Goal: Task Accomplishment & Management: Manage account settings

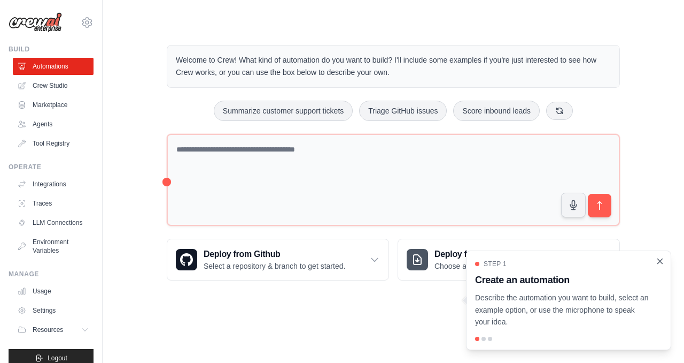
click at [660, 260] on icon "Close walkthrough" at bounding box center [660, 260] width 5 height 5
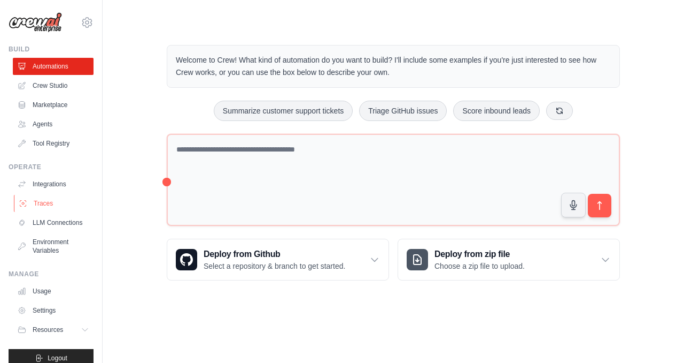
scroll to position [13, 0]
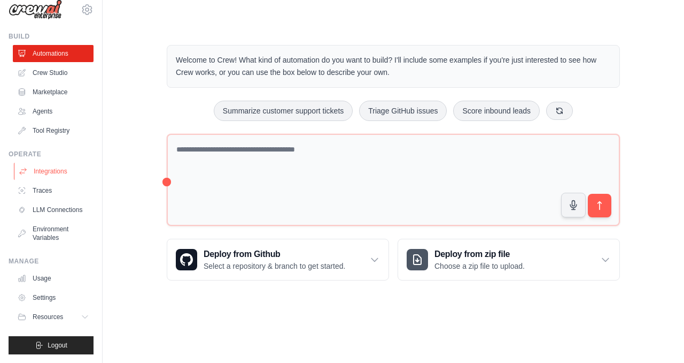
click at [52, 167] on link "Integrations" at bounding box center [54, 171] width 81 height 17
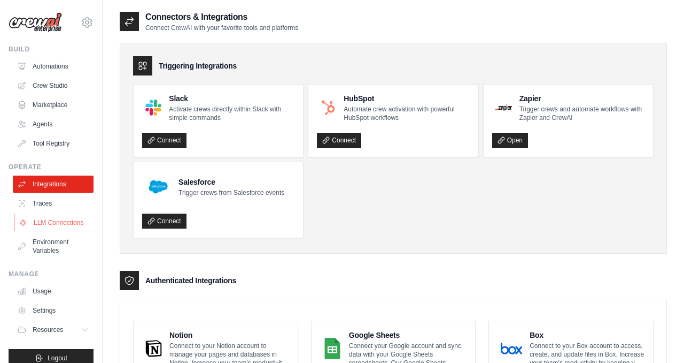
click at [70, 225] on link "LLM Connections" at bounding box center [54, 222] width 81 height 17
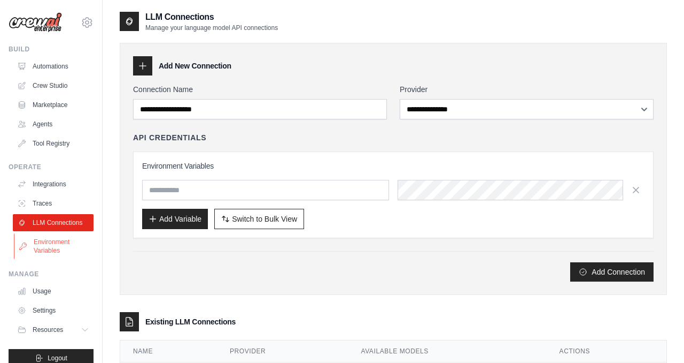
click at [68, 240] on link "Environment Variables" at bounding box center [54, 246] width 81 height 26
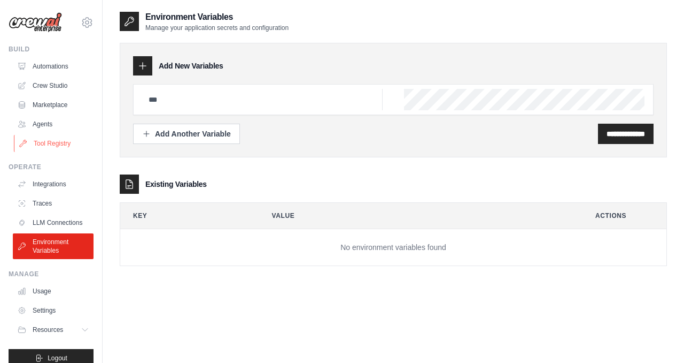
click at [66, 138] on link "Tool Registry" at bounding box center [54, 143] width 81 height 17
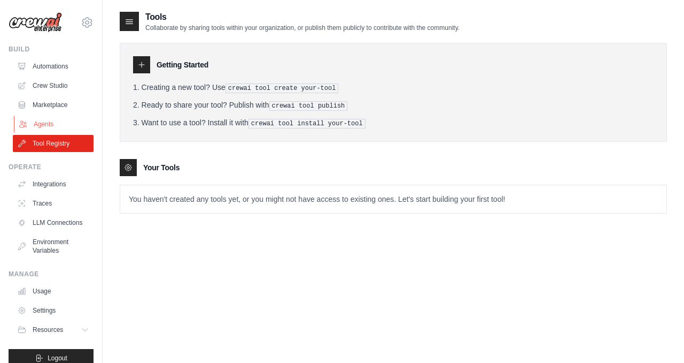
click at [68, 125] on link "Agents" at bounding box center [54, 123] width 81 height 17
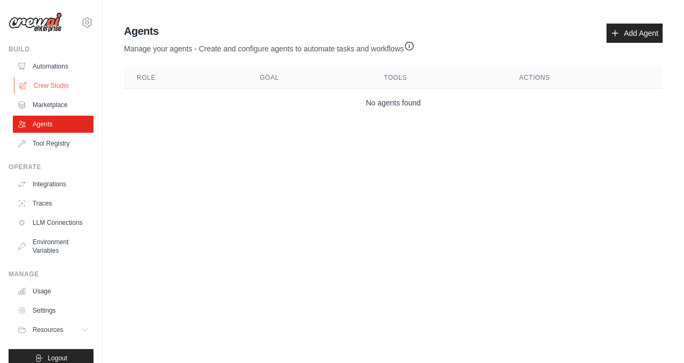
click at [67, 91] on link "Crew Studio" at bounding box center [54, 85] width 81 height 17
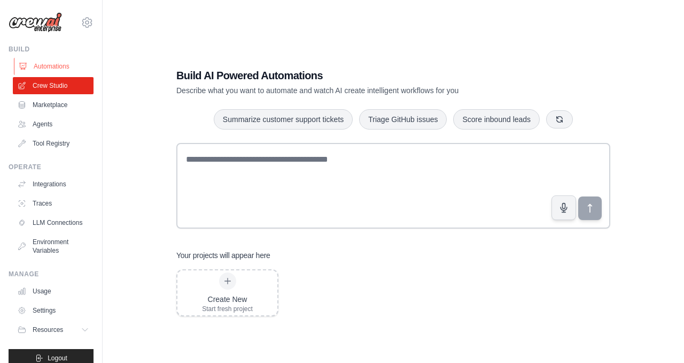
click at [80, 64] on link "Automations" at bounding box center [54, 66] width 81 height 17
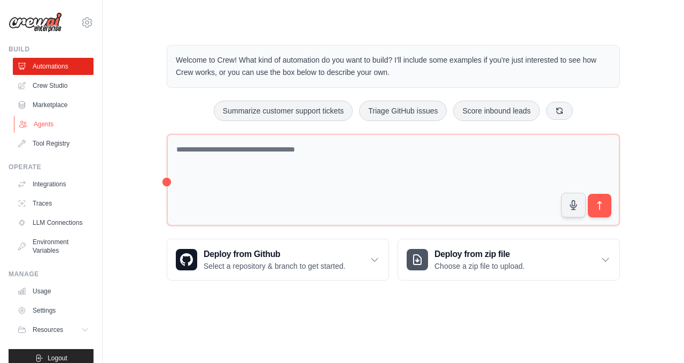
scroll to position [13, 0]
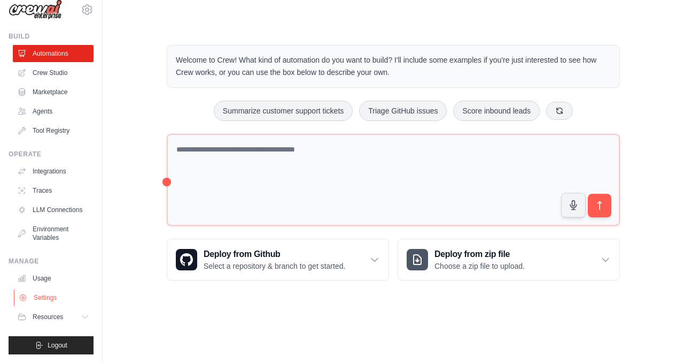
click at [70, 294] on link "Settings" at bounding box center [54, 297] width 81 height 17
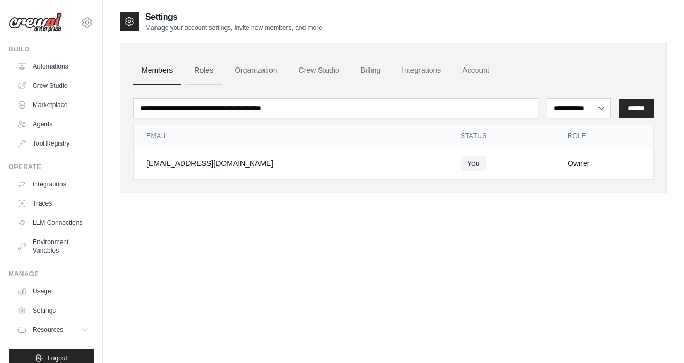
click at [212, 72] on link "Roles" at bounding box center [204, 70] width 36 height 29
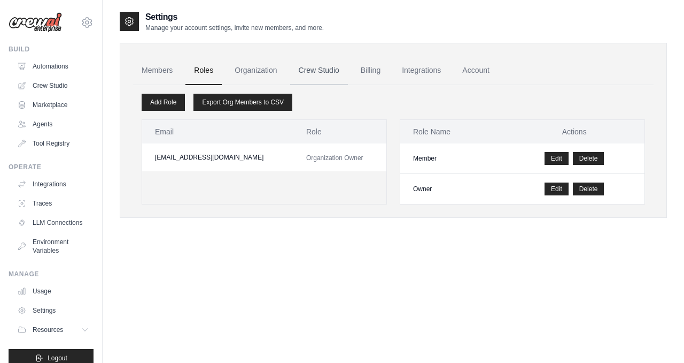
click at [327, 70] on link "Crew Studio" at bounding box center [319, 70] width 58 height 29
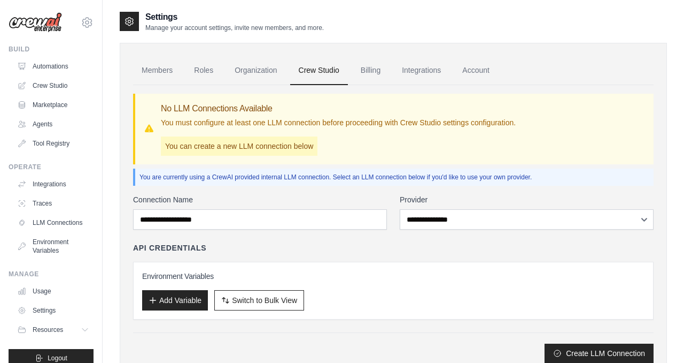
click at [476, 235] on div "**********" at bounding box center [393, 278] width 521 height 168
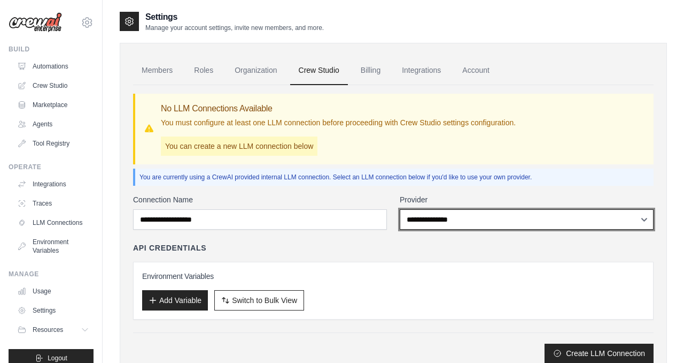
click at [468, 217] on select "**********" at bounding box center [527, 219] width 254 height 20
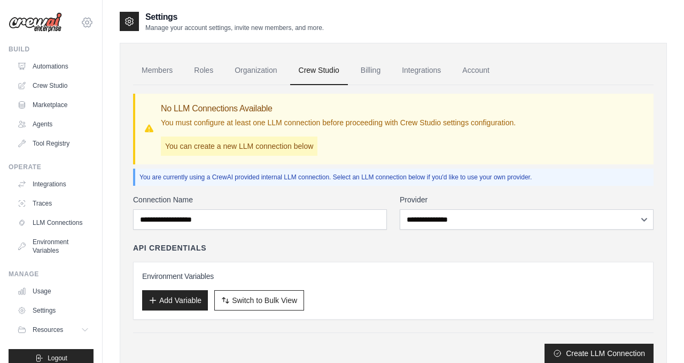
click at [85, 24] on icon at bounding box center [87, 22] width 13 height 13
click at [87, 21] on icon at bounding box center [87, 22] width 3 height 3
